Goal: Task Accomplishment & Management: Manage account settings

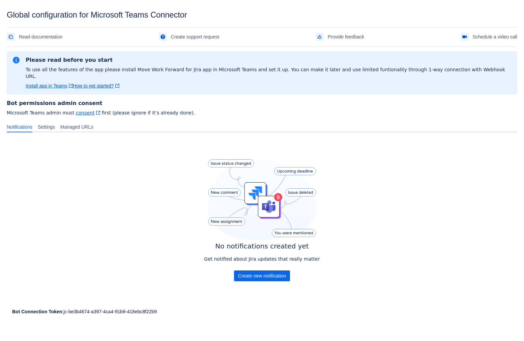
scroll to position [10, 0]
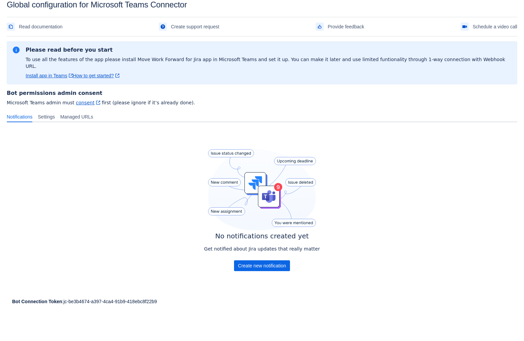
click at [82, 171] on div "No notifications created yet Get notified about Jira updates that really matter…" at bounding box center [262, 212] width 511 height 168
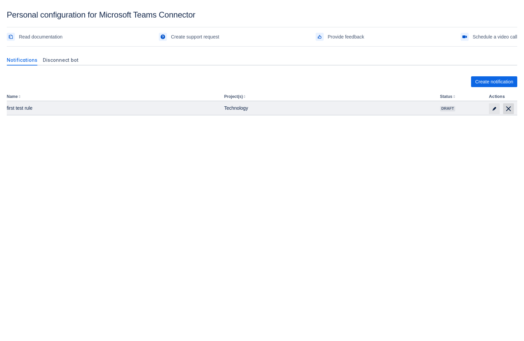
click at [512, 109] on span "delete" at bounding box center [509, 109] width 8 height 8
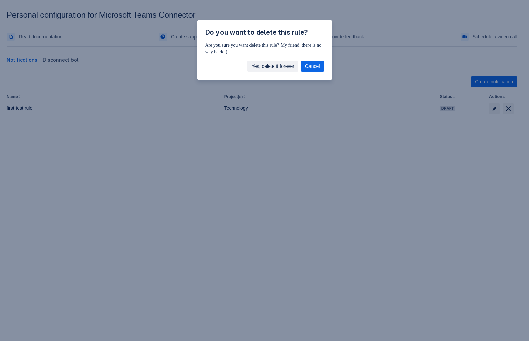
click at [279, 68] on span "Yes, delete it forever" at bounding box center [273, 66] width 43 height 11
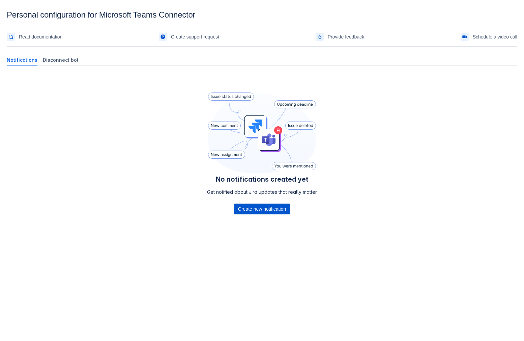
click at [264, 206] on span "Create new notification" at bounding box center [262, 208] width 48 height 11
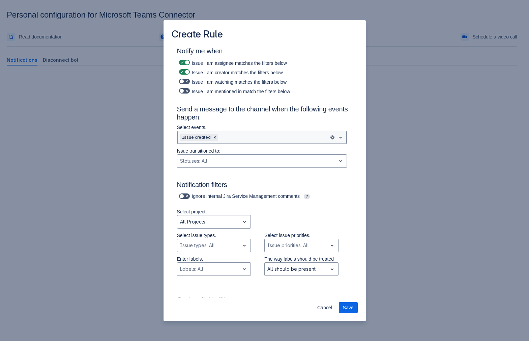
click at [245, 141] on div at bounding box center [273, 137] width 107 height 8
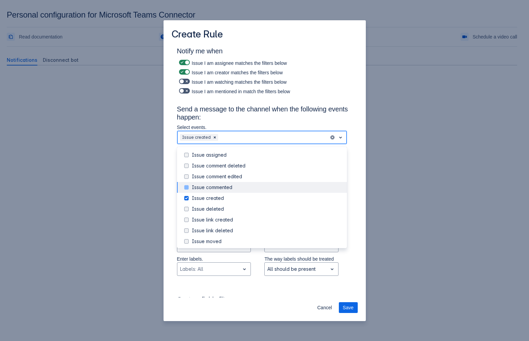
click at [248, 185] on div "Issue commented" at bounding box center [267, 187] width 151 height 7
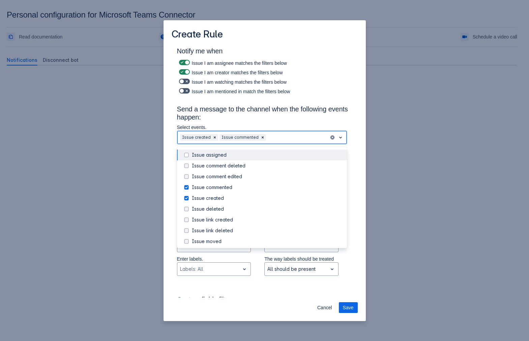
click at [256, 152] on div "Issue assigned" at bounding box center [267, 154] width 151 height 7
click at [359, 146] on div "Notify me when Issue I am assignee matches the filters below Issue I am creator…" at bounding box center [265, 275] width 202 height 458
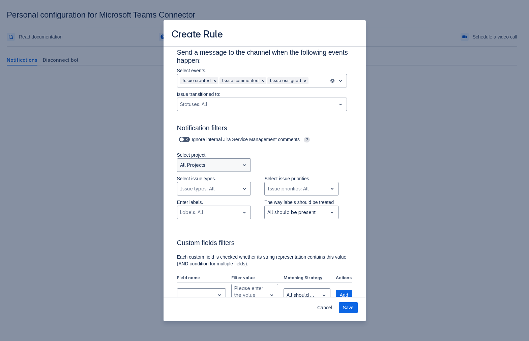
scroll to position [68, 0]
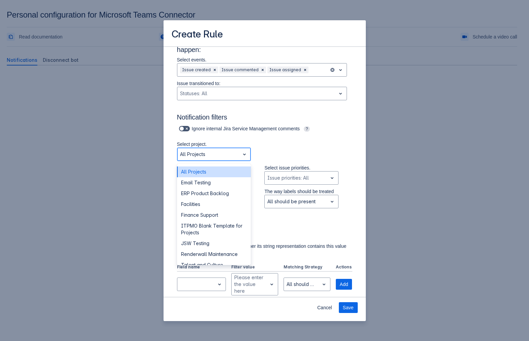
click at [233, 149] on div "All Projects" at bounding box center [208, 154] width 63 height 11
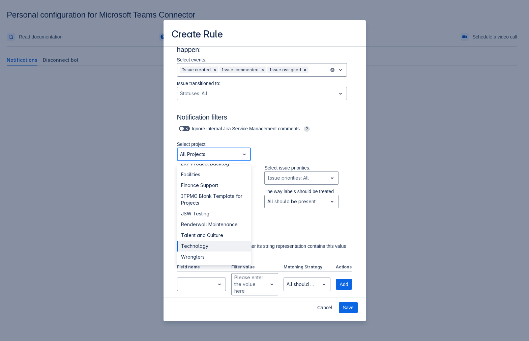
click at [220, 249] on div "Technology" at bounding box center [214, 246] width 74 height 11
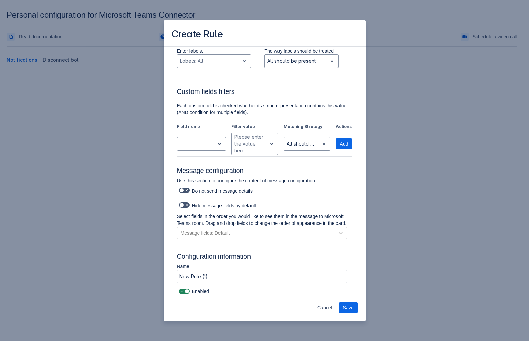
scroll to position [245, 0]
click at [223, 276] on input "New Rule (1)" at bounding box center [261, 277] width 169 height 12
type input "Trial new tickets"
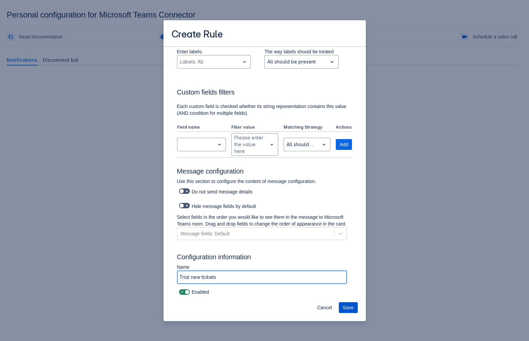
click at [356, 309] on button "Save" at bounding box center [348, 307] width 19 height 11
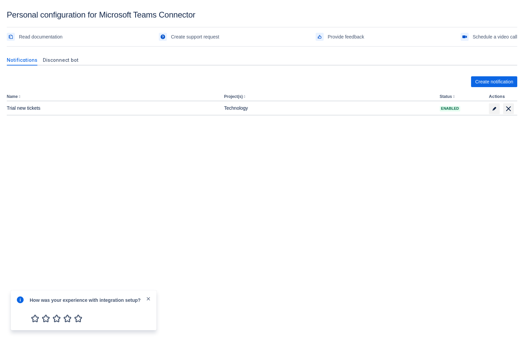
click at [355, 219] on body "Personal configuration for Microsoft Teams Connector Read documentation Create …" at bounding box center [262, 180] width 524 height 341
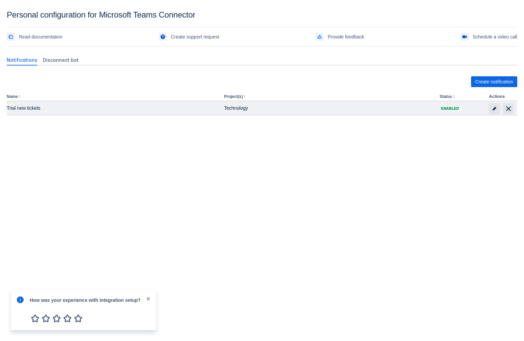
click at [340, 104] on td "Technology" at bounding box center [330, 107] width 216 height 13
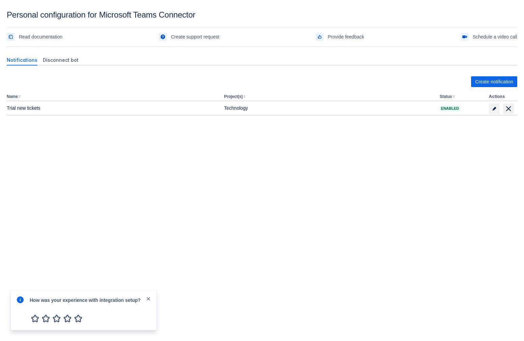
click at [148, 299] on span "close" at bounding box center [148, 298] width 5 height 5
click at [188, 259] on body "Personal configuration for Microsoft Teams Connector Read documentation Create …" at bounding box center [262, 180] width 524 height 341
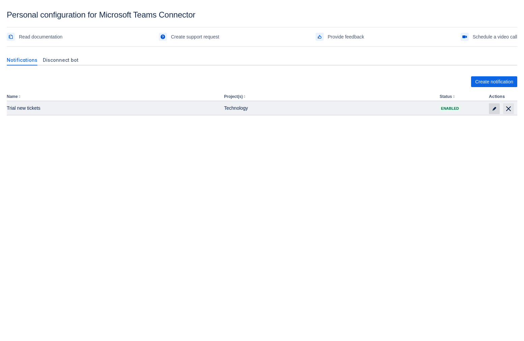
click at [490, 112] on span at bounding box center [494, 108] width 11 height 11
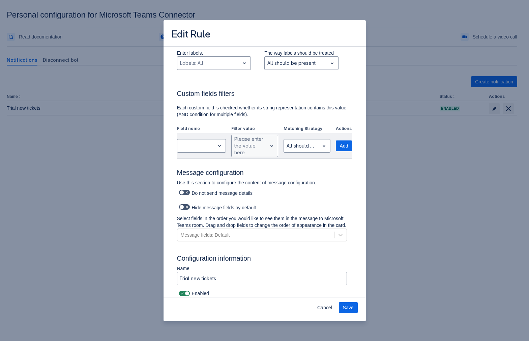
scroll to position [245, 0]
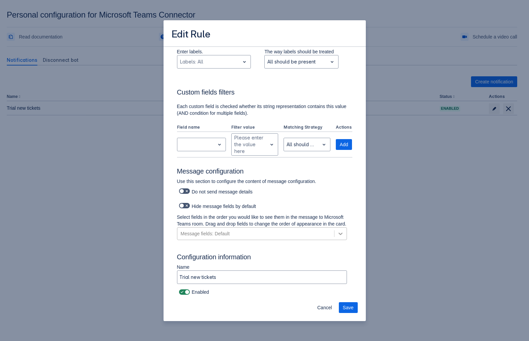
click at [339, 234] on icon at bounding box center [341, 233] width 4 height 2
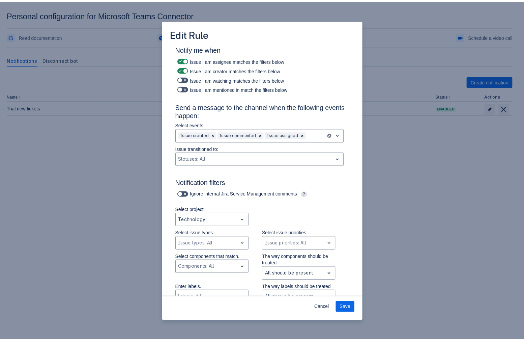
scroll to position [0, 0]
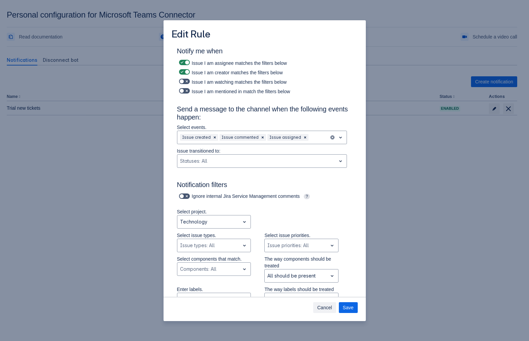
click at [327, 306] on span "Cancel" at bounding box center [324, 307] width 15 height 11
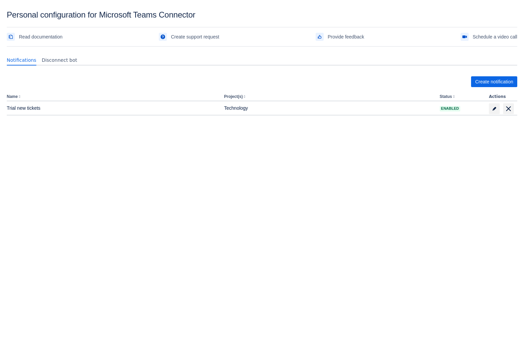
click at [139, 78] on div "Create notification" at bounding box center [262, 81] width 511 height 11
click at [67, 61] on span "Disconnect bot" at bounding box center [59, 60] width 35 height 7
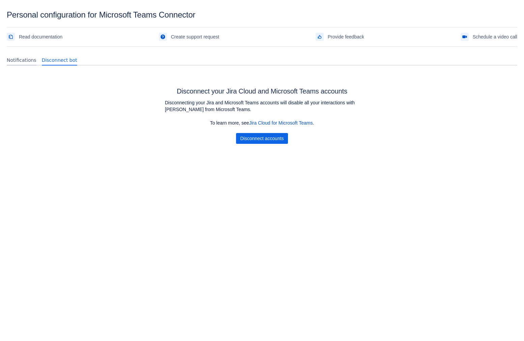
click at [19, 58] on span "Notifications" at bounding box center [22, 60] width 30 height 7
